Goal: Find specific page/section: Find specific page/section

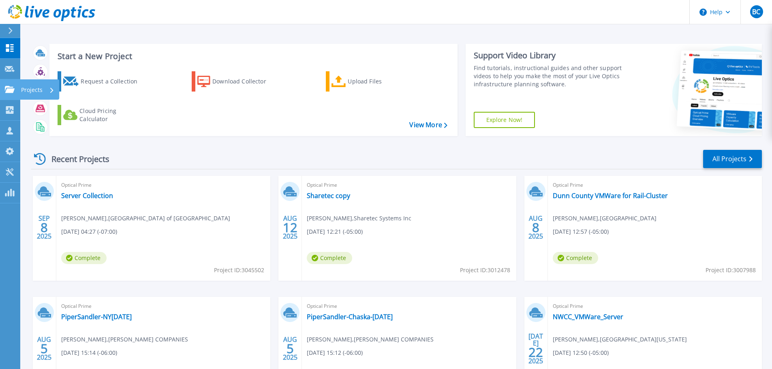
click at [7, 88] on icon at bounding box center [10, 89] width 10 height 7
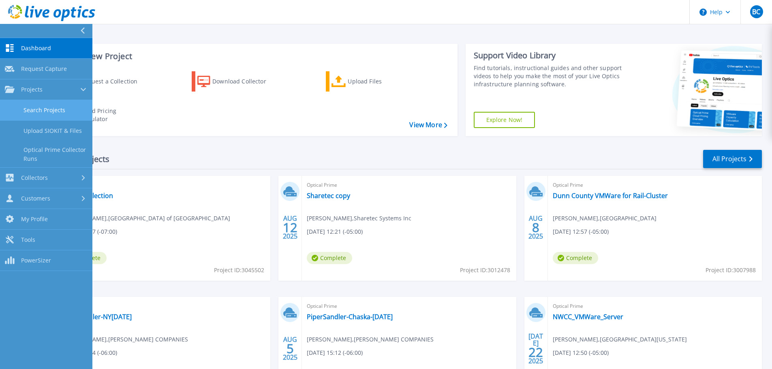
click at [30, 110] on link "Search Projects" at bounding box center [46, 110] width 92 height 21
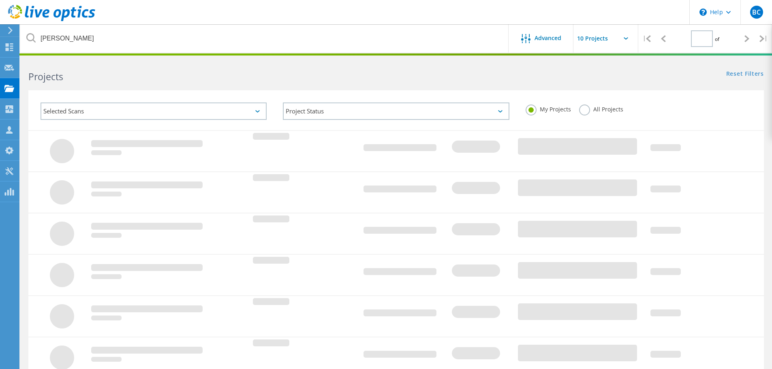
type input "1"
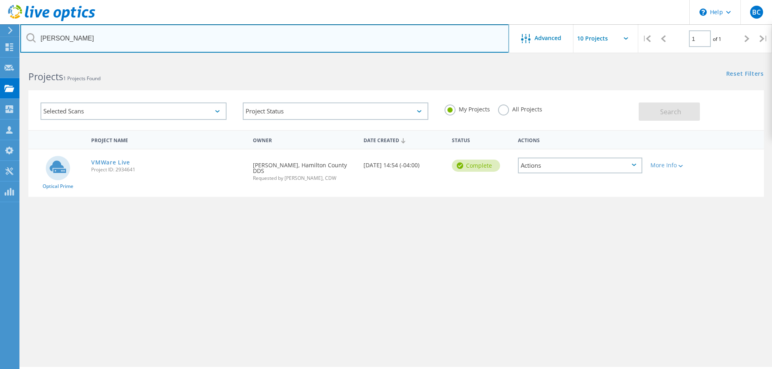
drag, startPoint x: 130, startPoint y: 39, endPoint x: 0, endPoint y: 26, distance: 130.3
click at [0, 59] on div "\n Help Explore Helpful Articles Contact Support BC Partner Team Member Brent C…" at bounding box center [386, 225] width 772 height 333
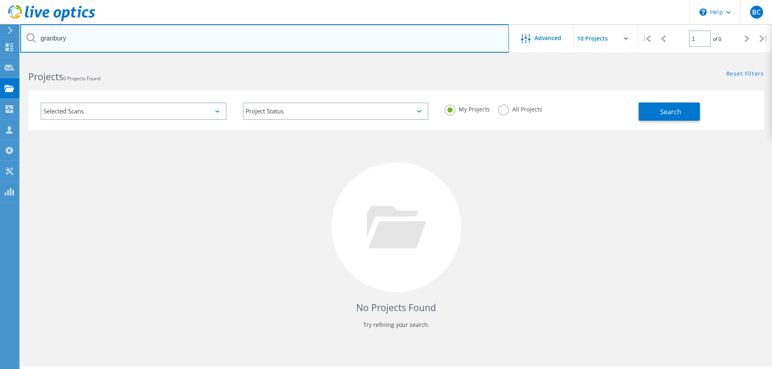
type input "granbury"
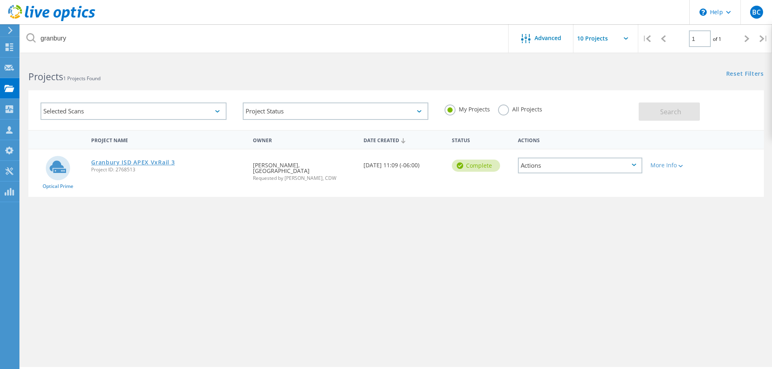
click at [154, 165] on link "Granbury ISD APEX VxRail 3" at bounding box center [132, 163] width 83 height 6
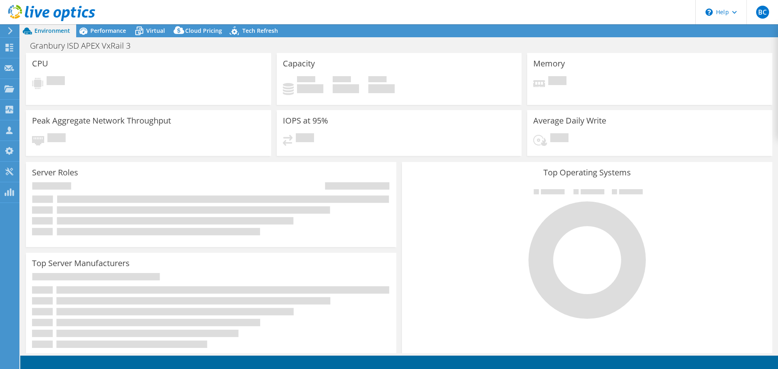
select select "USD"
